Goal: Task Accomplishment & Management: Manage account settings

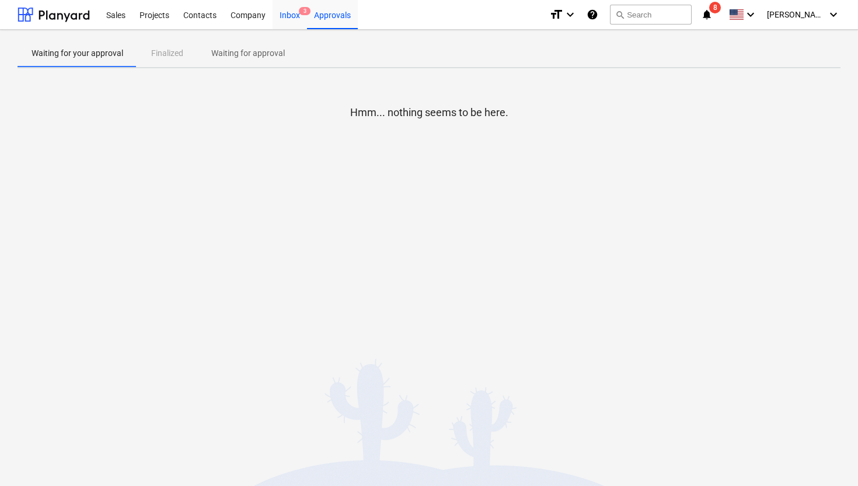
click at [288, 20] on div "Inbox 3" at bounding box center [290, 14] width 34 height 30
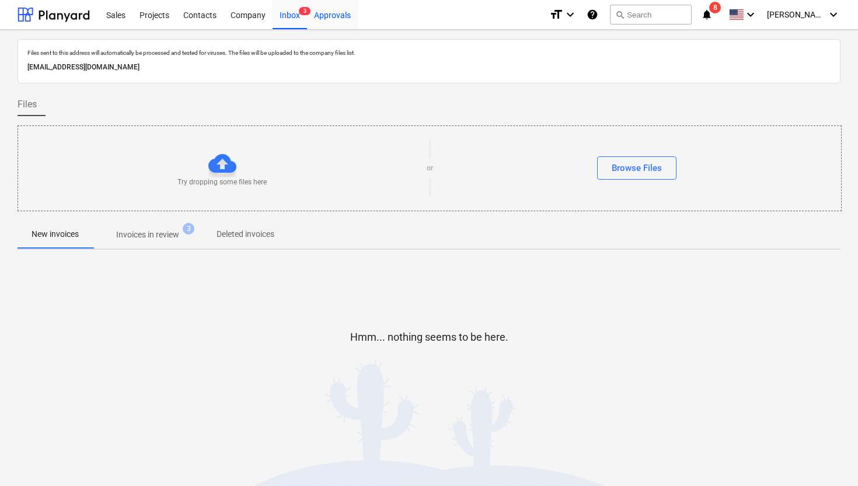
click at [328, 16] on div "Approvals" at bounding box center [332, 14] width 51 height 30
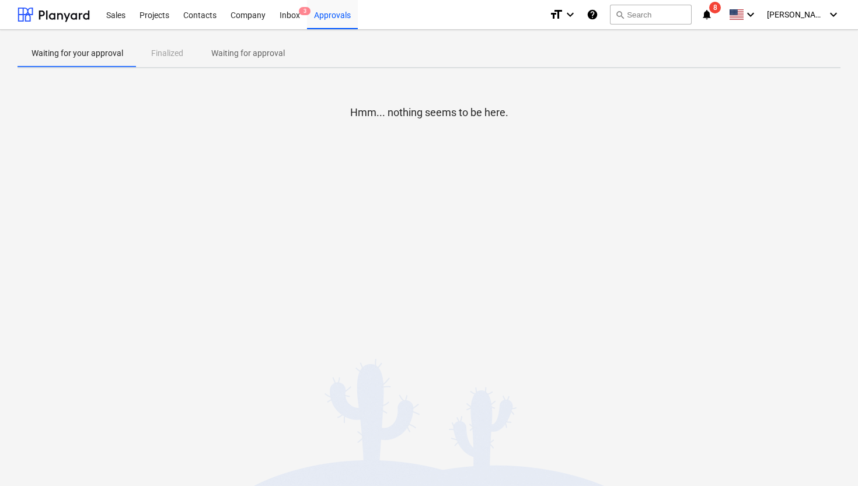
click at [262, 60] on span "Waiting for approval" at bounding box center [248, 53] width 102 height 19
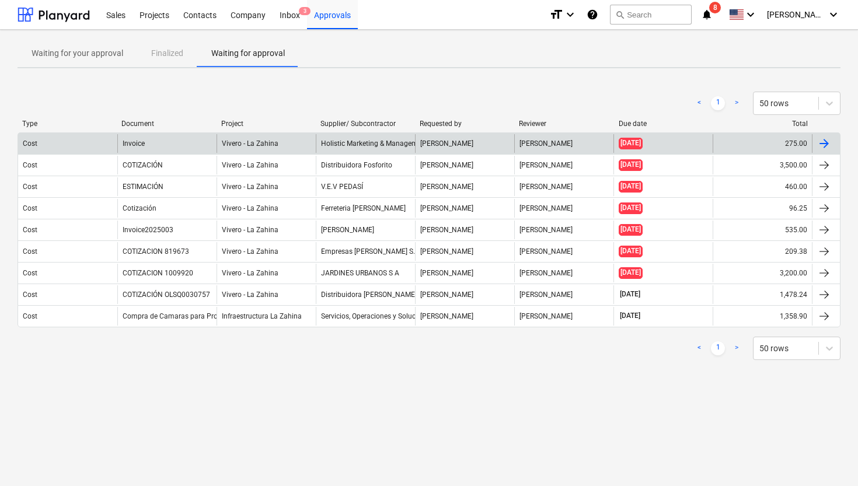
click at [827, 141] on div at bounding box center [824, 144] width 14 height 14
click at [785, 142] on div "275.00" at bounding box center [762, 143] width 99 height 19
click at [829, 143] on div at bounding box center [824, 144] width 14 height 14
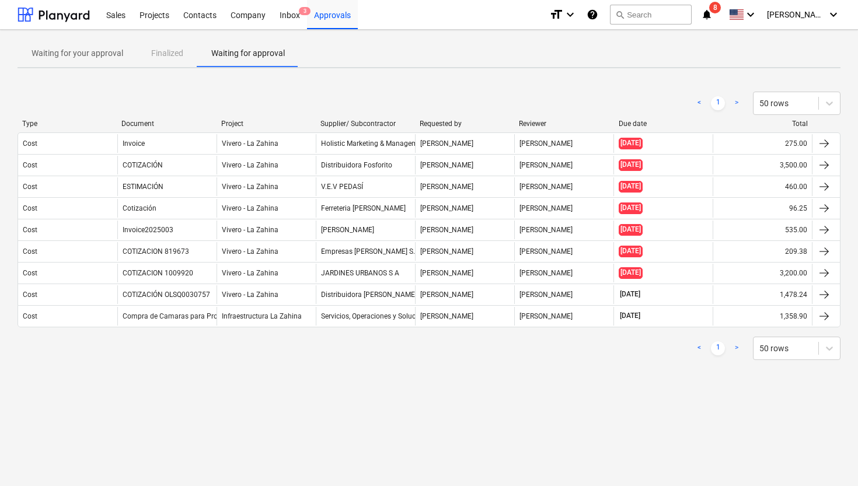
click at [302, 312] on div "Infraestructura La Zahina" at bounding box center [265, 316] width 99 height 19
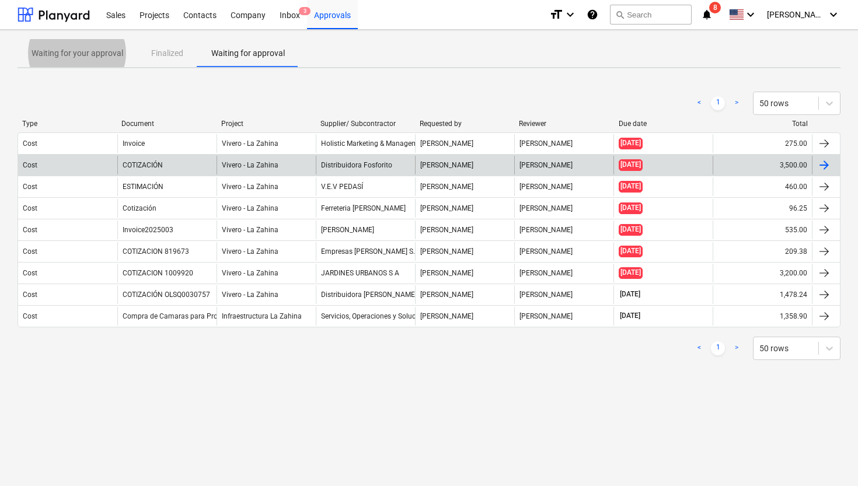
click at [395, 170] on div "Distribuidora Fosforito" at bounding box center [365, 165] width 99 height 19
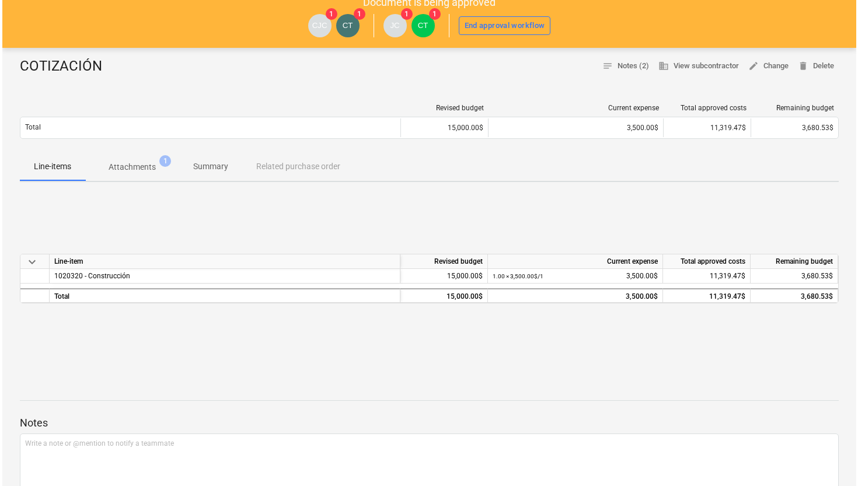
scroll to position [57, 0]
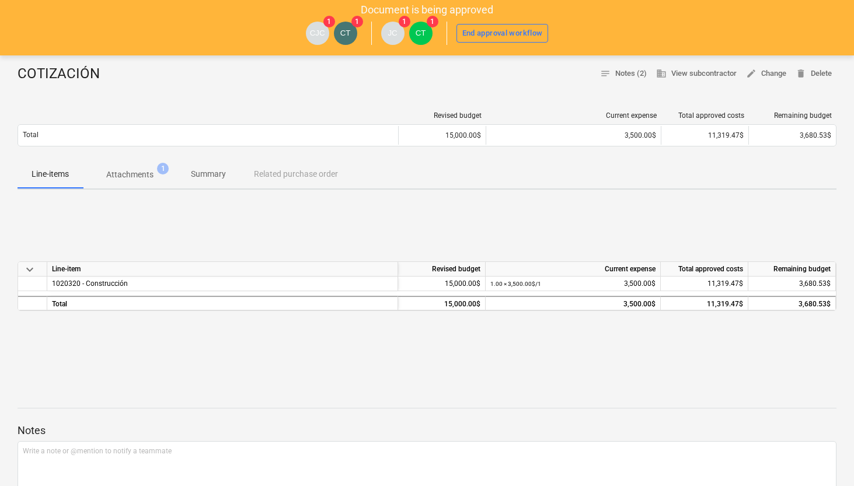
click at [142, 169] on p "Attachments" at bounding box center [129, 175] width 47 height 12
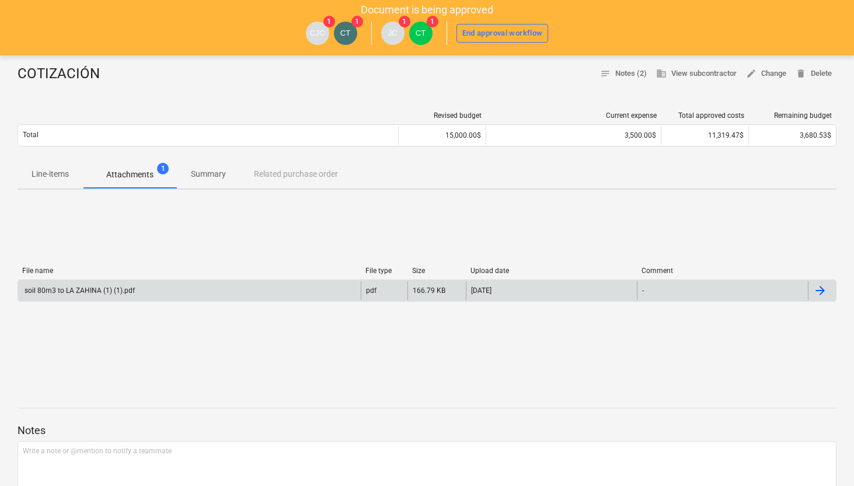
click at [107, 293] on div "soil 80m3 to LA ZAHINA (1) (1).pdf" at bounding box center [79, 291] width 112 height 8
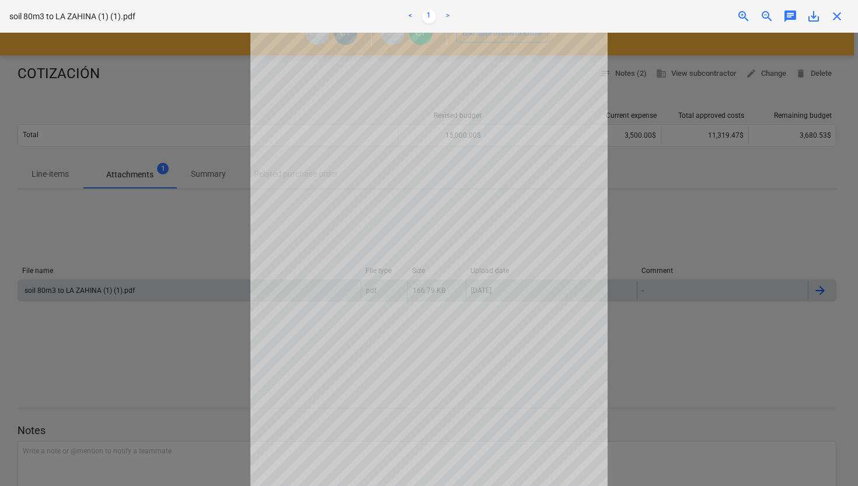
click at [113, 211] on div at bounding box center [429, 259] width 858 height 453
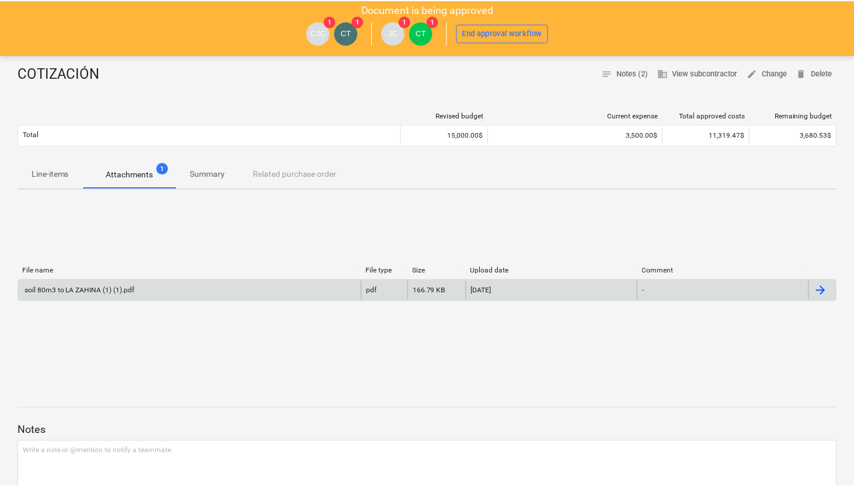
scroll to position [56, 0]
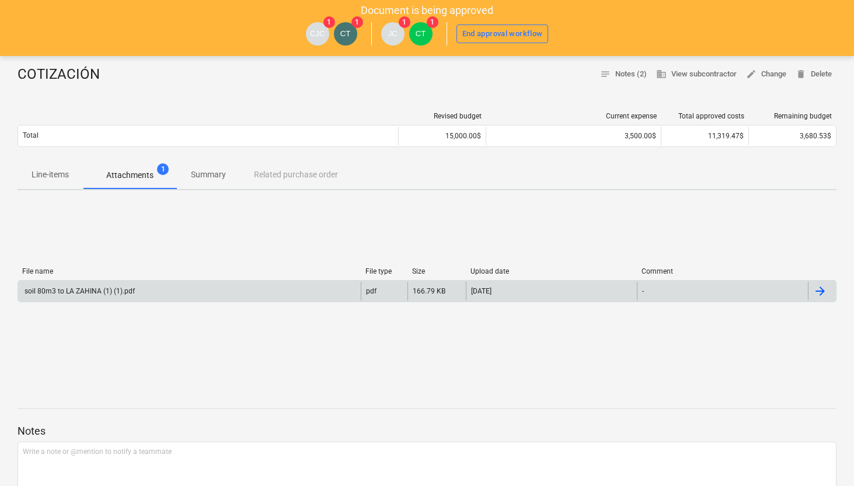
scroll to position [57, 0]
